Goal: Task Accomplishment & Management: Use online tool/utility

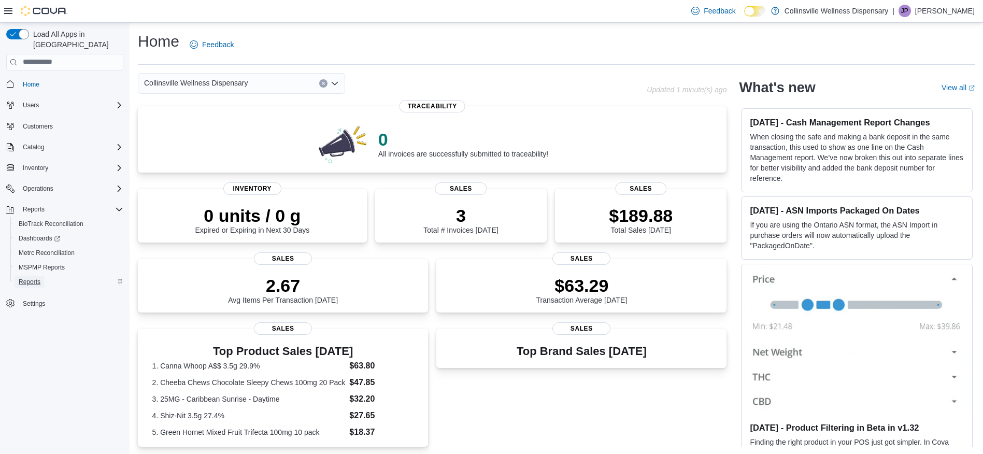
click at [25, 278] on span "Reports" at bounding box center [30, 282] width 22 height 8
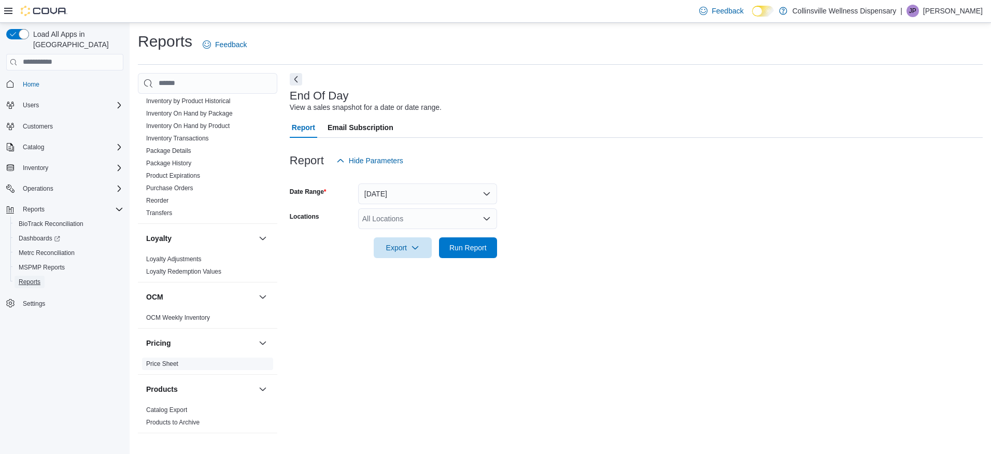
scroll to position [466, 0]
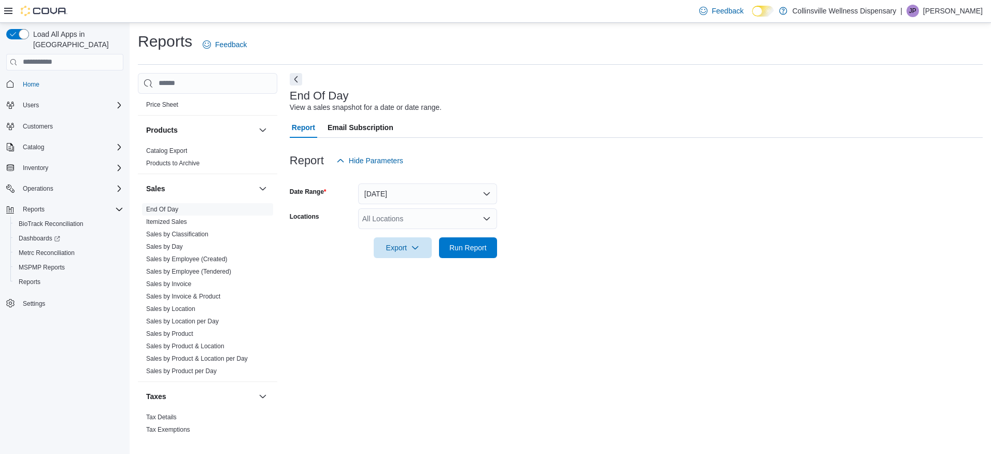
click at [437, 217] on div "All Locations" at bounding box center [427, 218] width 139 height 21
click at [407, 249] on span "[STREET_ADDRESS]" at bounding box center [416, 251] width 72 height 10
click at [397, 248] on span "Export" at bounding box center [403, 247] width 46 height 21
click at [403, 289] on span "Export to Pdf" at bounding box center [404, 289] width 47 height 8
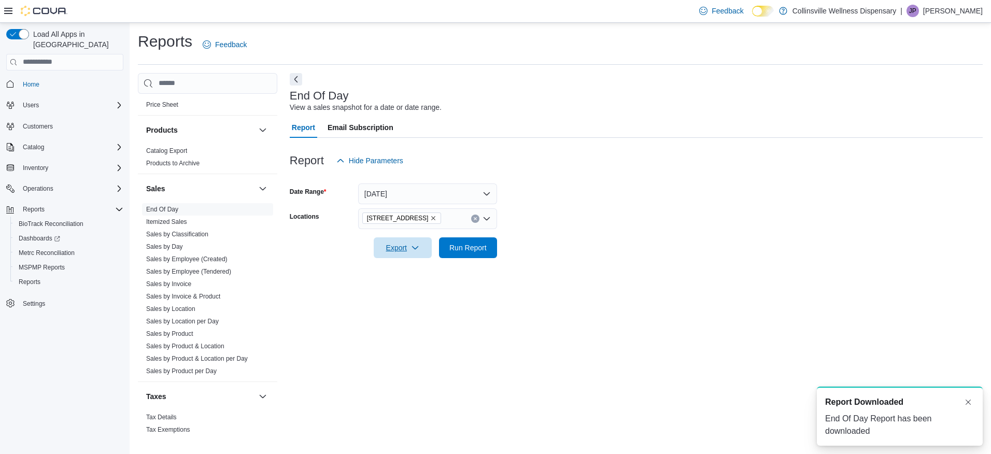
scroll to position [0, 0]
